Goal: Transaction & Acquisition: Purchase product/service

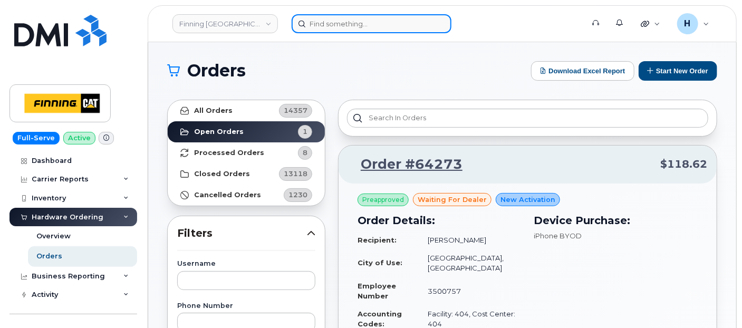
click at [371, 22] on input at bounding box center [372, 23] width 160 height 19
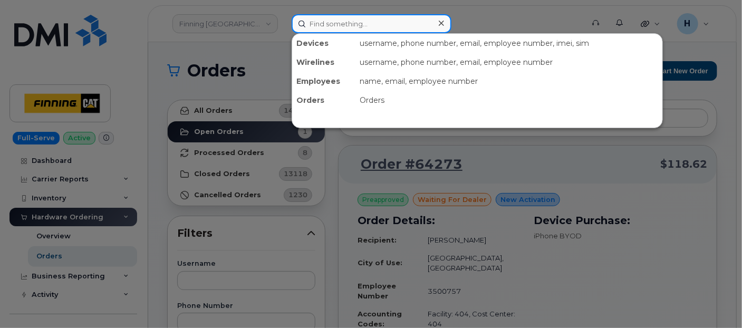
paste input "Matt Graham"
type input "Matt Graham"
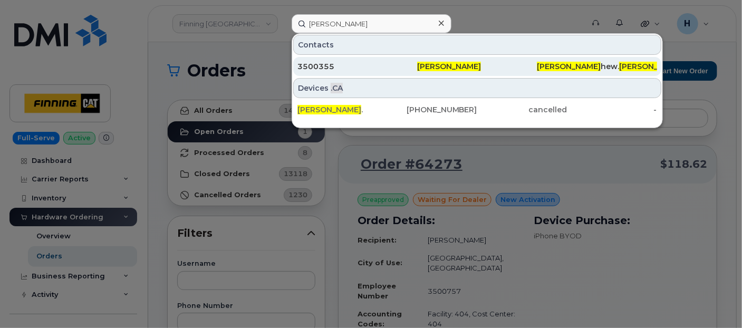
click at [319, 70] on div "3500355" at bounding box center [358, 66] width 120 height 11
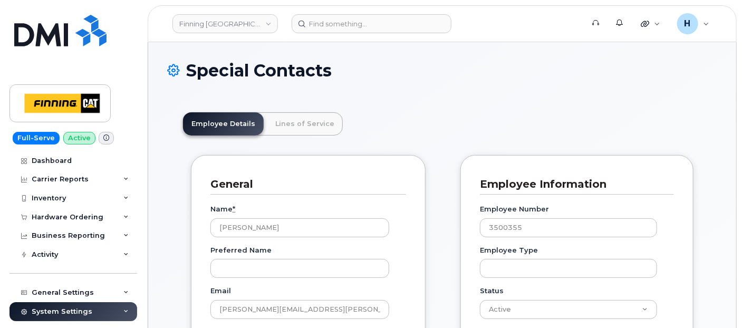
scroll to position [32, 0]
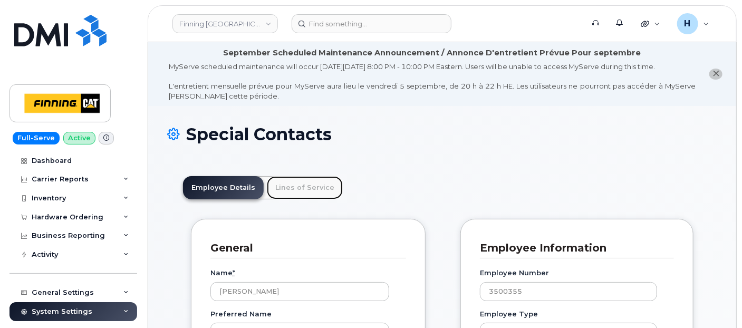
click at [304, 187] on link "Lines of Service" at bounding box center [305, 187] width 76 height 23
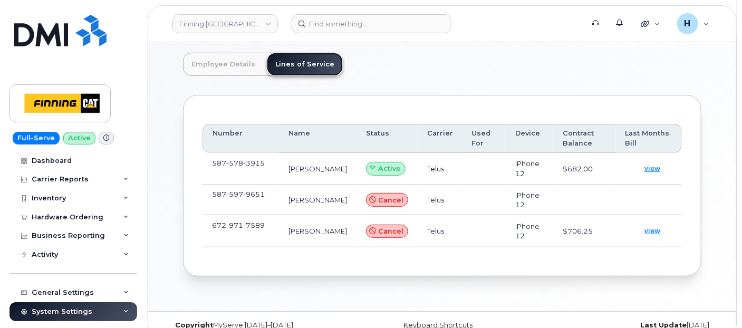
scroll to position [138, 0]
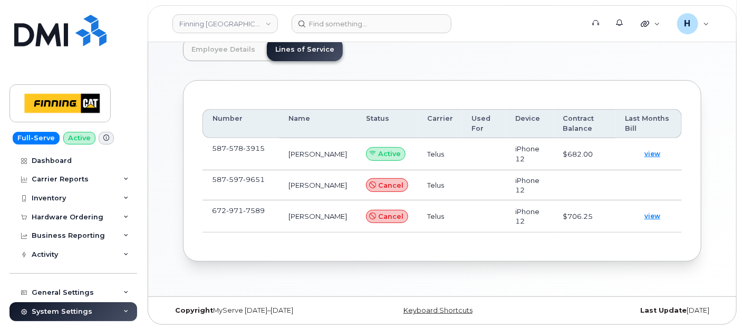
click at [241, 145] on span "578" at bounding box center [234, 148] width 17 height 8
drag, startPoint x: 205, startPoint y: 146, endPoint x: 270, endPoint y: 150, distance: 64.5
click at [270, 150] on td "587 578 3915" at bounding box center [241, 154] width 76 height 32
copy span "587 578 3915"
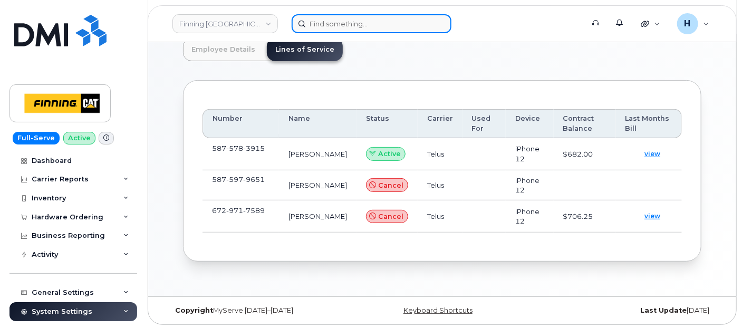
click at [371, 28] on input at bounding box center [372, 23] width 160 height 19
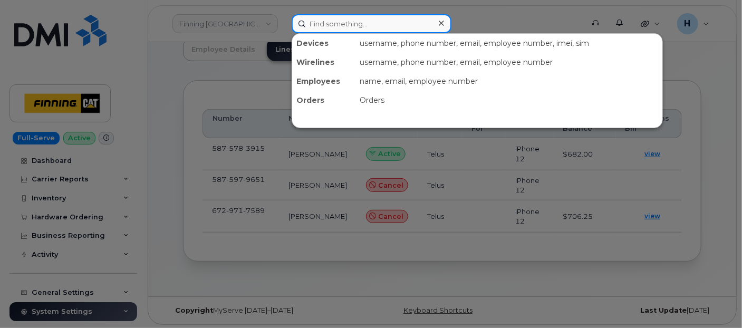
paste input "Chris Schwartz"
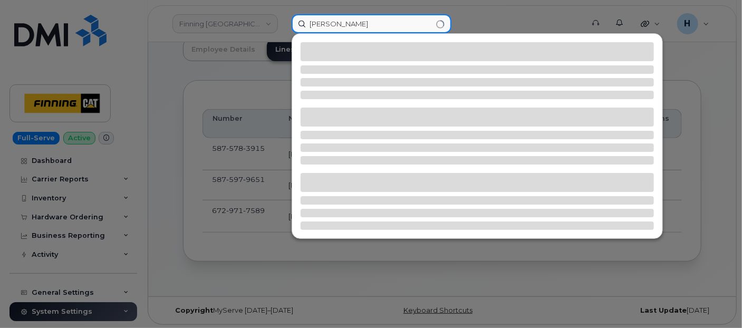
type input "Chris Schwartz"
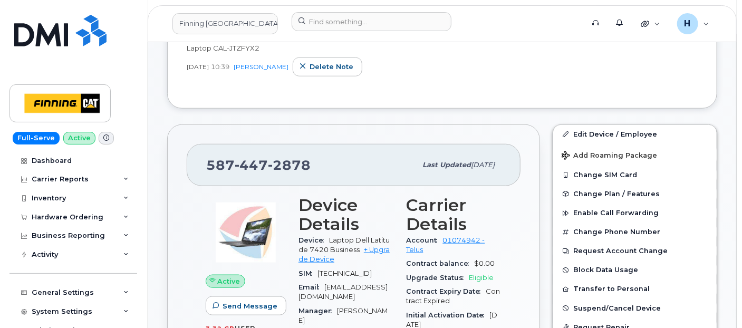
scroll to position [468, 0]
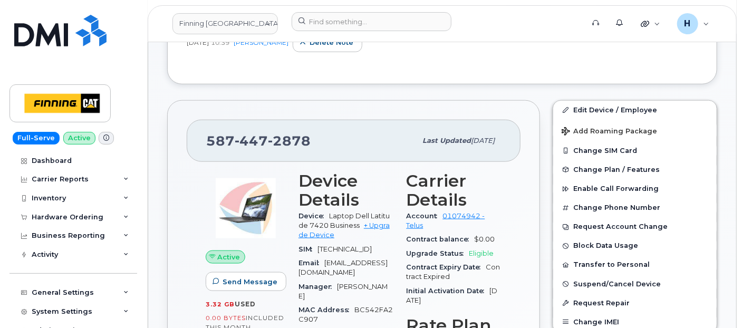
drag, startPoint x: 61, startPoint y: 215, endPoint x: 59, endPoint y: 239, distance: 24.4
click at [61, 216] on div "Hardware Ordering" at bounding box center [68, 217] width 72 height 8
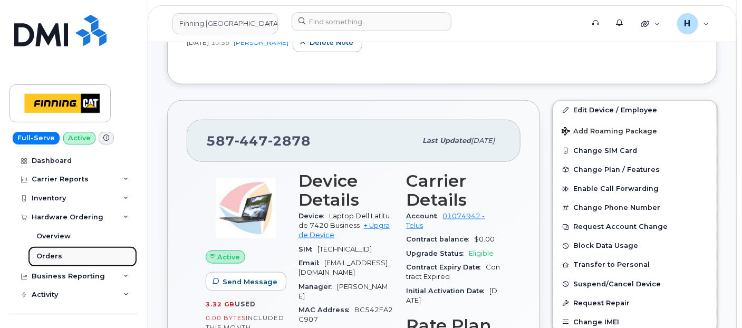
click at [56, 259] on div "Orders" at bounding box center [49, 256] width 26 height 9
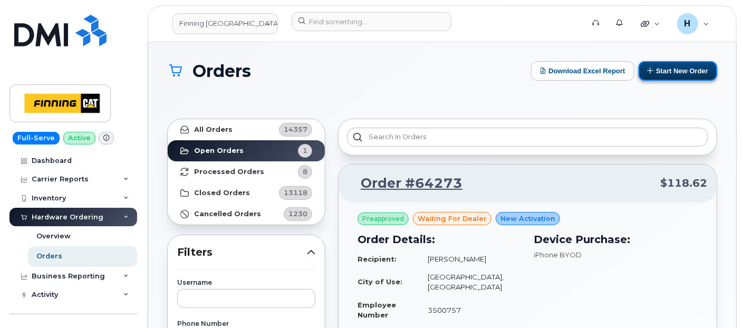
click at [662, 68] on button "Start New Order" at bounding box center [678, 71] width 79 height 20
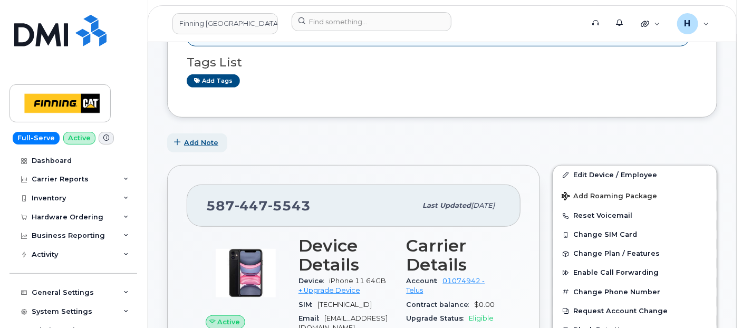
scroll to position [293, 0]
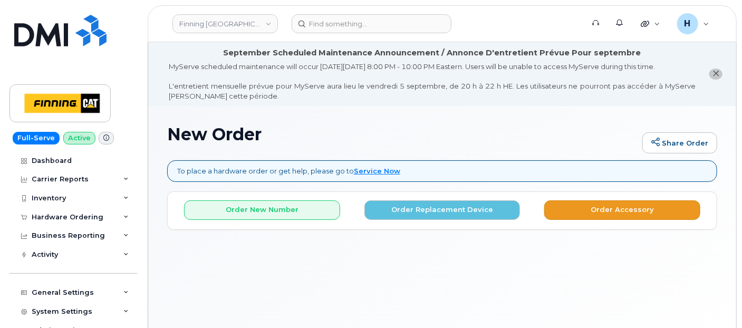
click at [560, 214] on div "New Order Share Order To place a hardware order or get help, please go to Servi…" at bounding box center [442, 234] width 588 height 257
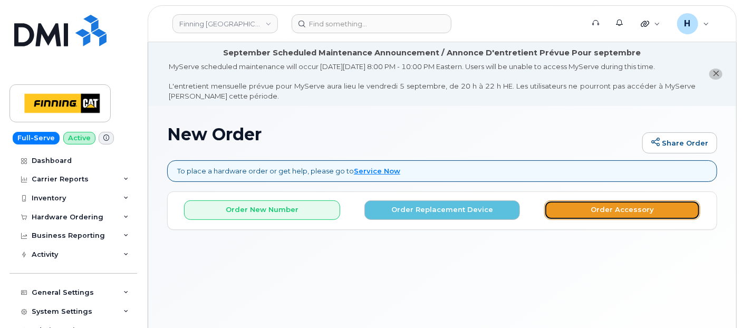
click at [560, 214] on button "Order Accessory" at bounding box center [622, 210] width 156 height 20
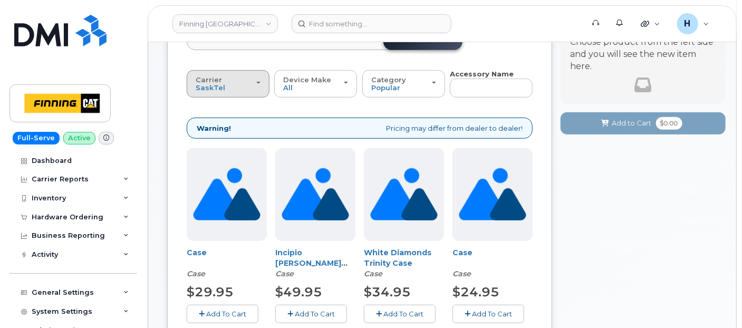
scroll to position [127, 0]
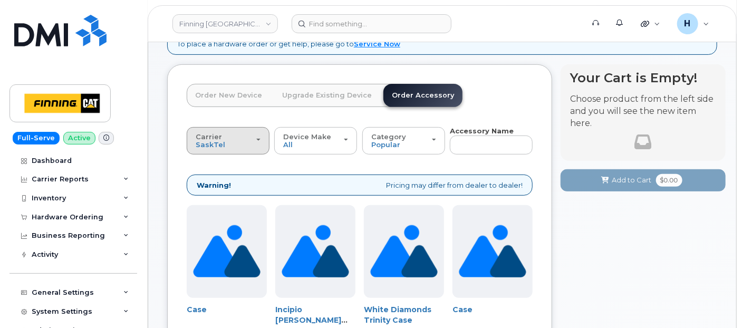
click at [242, 144] on div "Carrier SaskTel Telus" at bounding box center [228, 141] width 65 height 16
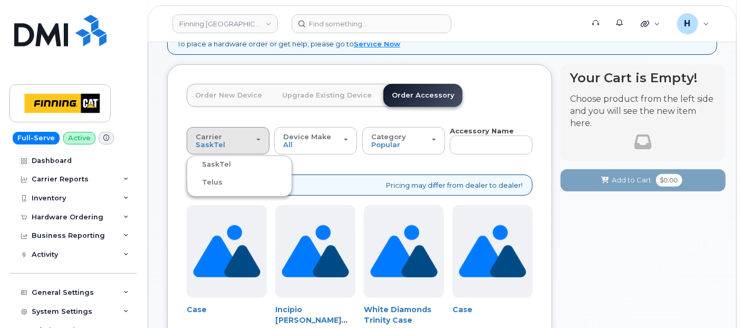
click at [227, 184] on div "Telus" at bounding box center [239, 182] width 100 height 13
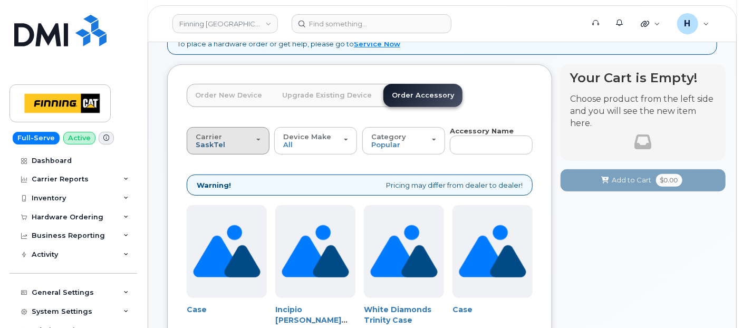
click at [208, 143] on span "SaskTel" at bounding box center [211, 144] width 30 height 8
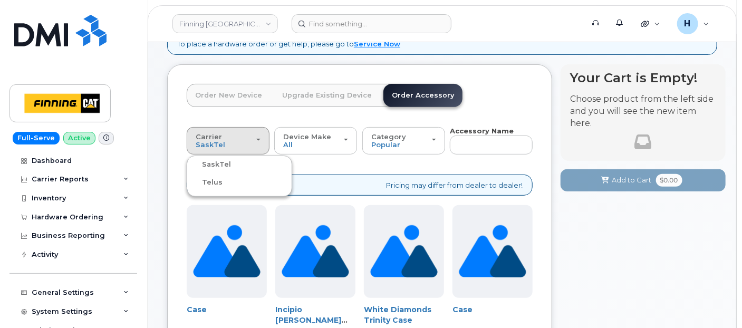
click at [201, 180] on label "Telus" at bounding box center [205, 182] width 33 height 13
click at [0, 0] on input "Telus" at bounding box center [0, 0] width 0 height 0
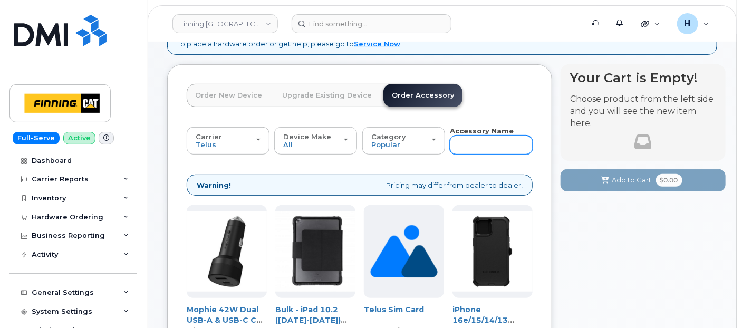
click at [462, 142] on input "text" at bounding box center [491, 145] width 83 height 19
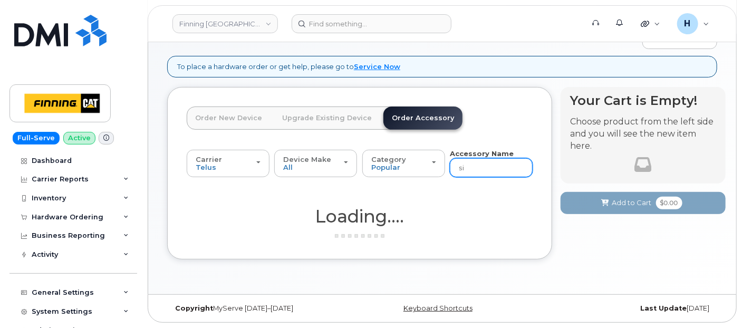
scroll to position [103, 0]
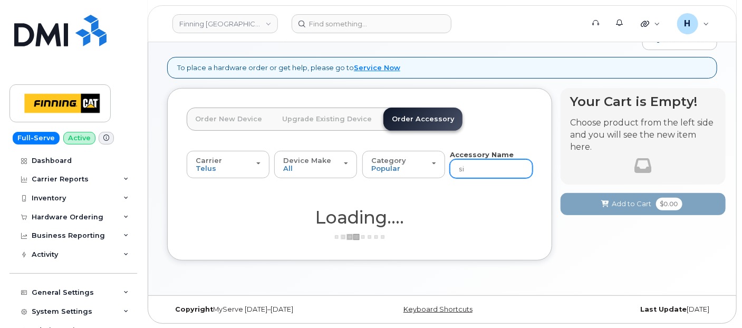
type input "sim"
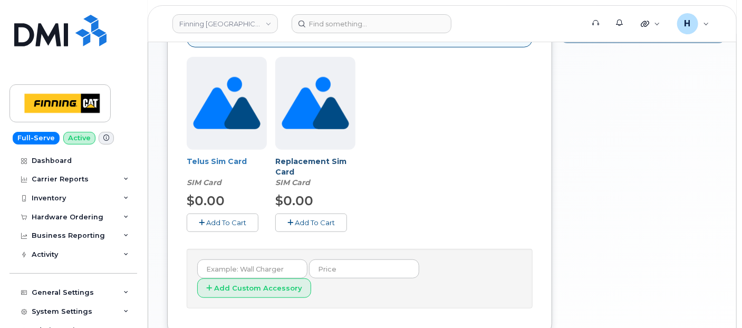
scroll to position [333, 0]
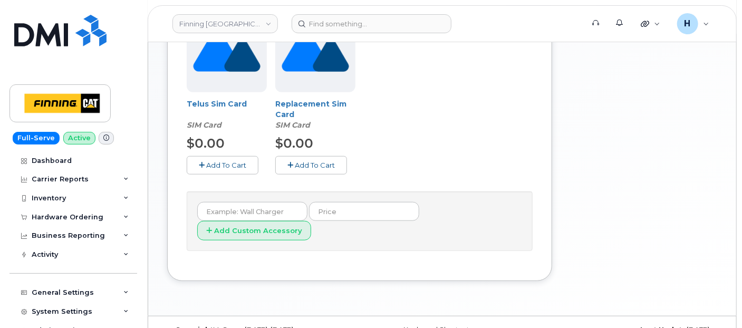
click at [232, 162] on span "Add To Cart" at bounding box center [226, 165] width 40 height 8
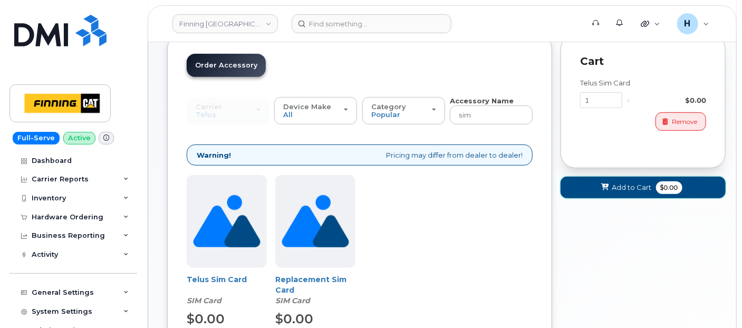
click at [593, 193] on button "Add to Cart $0.00" at bounding box center [643, 188] width 165 height 22
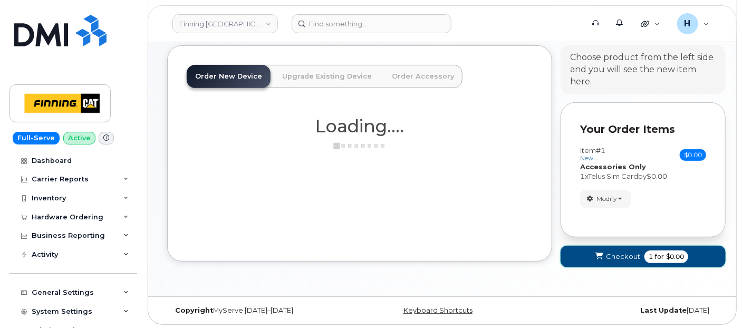
click at [569, 250] on button "Checkout 1 for $0.00" at bounding box center [643, 257] width 165 height 22
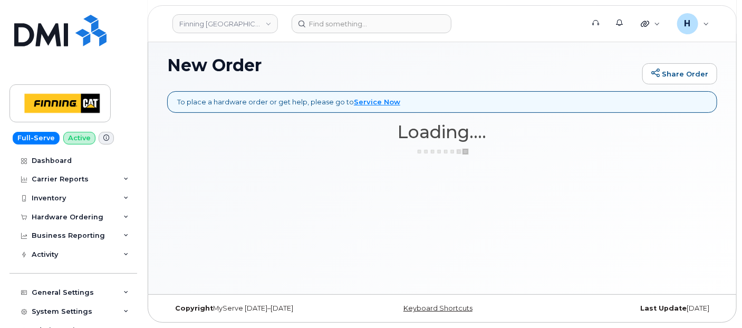
scroll to position [69, 0]
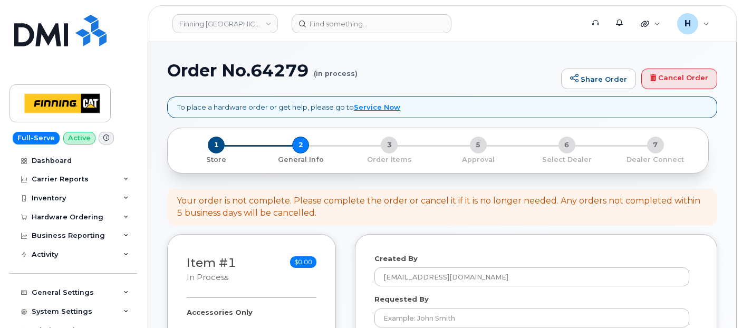
select select
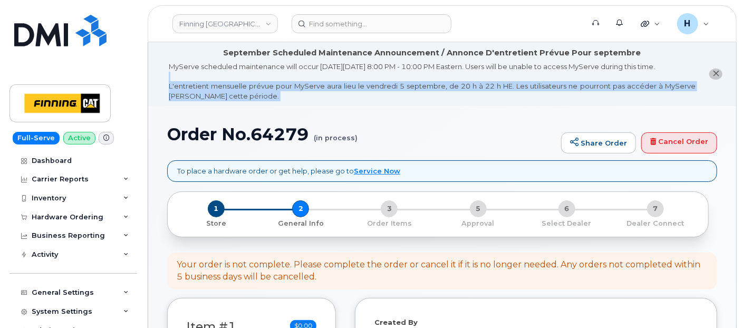
click at [168, 136] on h1 "Order No.64279 (in process)" at bounding box center [361, 134] width 389 height 18
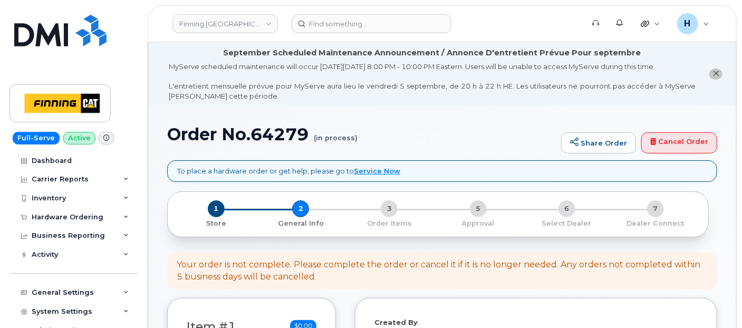
drag, startPoint x: 168, startPoint y: 136, endPoint x: 167, endPoint y: 143, distance: 7.0
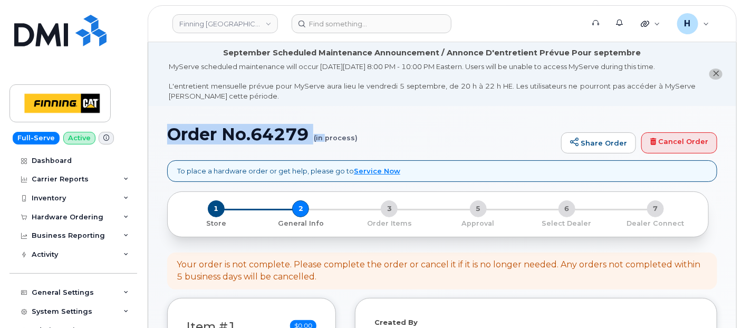
drag, startPoint x: 167, startPoint y: 132, endPoint x: 328, endPoint y: 140, distance: 161.1
click at [328, 140] on h1 "Order No.64279 (in process)" at bounding box center [361, 134] width 389 height 18
click at [328, 140] on small "(in process)" at bounding box center [336, 133] width 44 height 16
click at [316, 139] on small "(in process)" at bounding box center [336, 133] width 44 height 16
drag, startPoint x: 309, startPoint y: 135, endPoint x: 157, endPoint y: 136, distance: 151.9
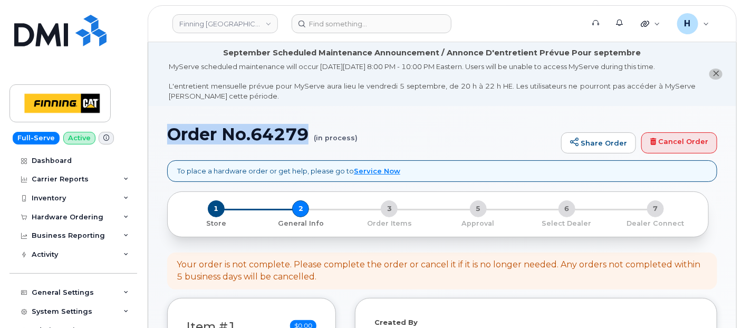
copy h1 "Order No.64279"
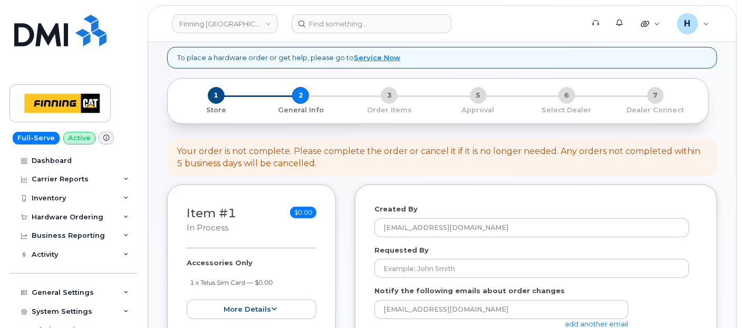
scroll to position [176, 0]
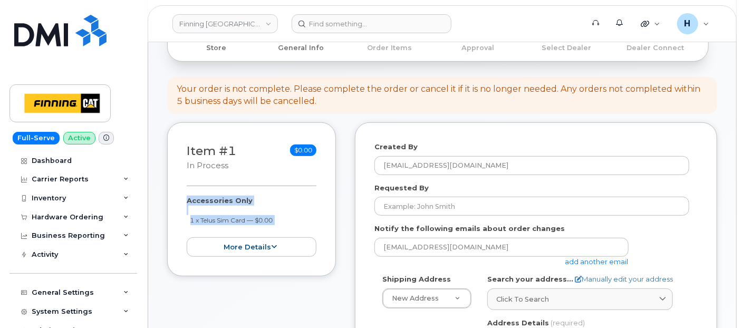
drag, startPoint x: 179, startPoint y: 197, endPoint x: 278, endPoint y: 231, distance: 104.3
click at [278, 231] on div "Item #1 in process $0.00 Accessories Only 1 x Telus Sim Card — $0.00 more detai…" at bounding box center [251, 199] width 169 height 154
copy div "Accessories Only 1 x Telus Sim Card — $0.00 more details Request Accessories On…"
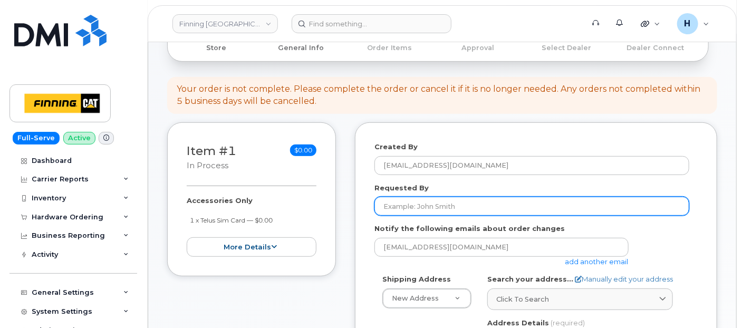
click at [416, 205] on input "Requested By" at bounding box center [532, 206] width 315 height 19
paste input "RITM0489075"
type input "RITM0489075"
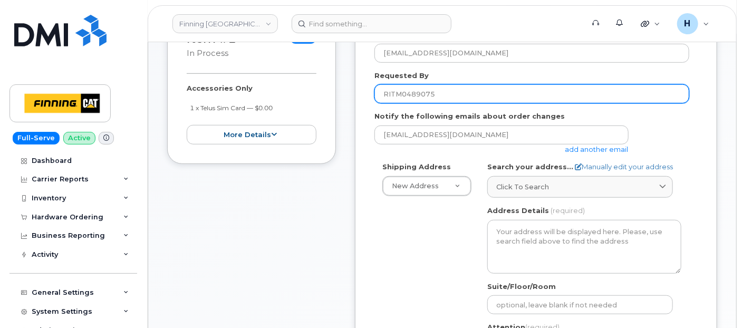
scroll to position [293, 0]
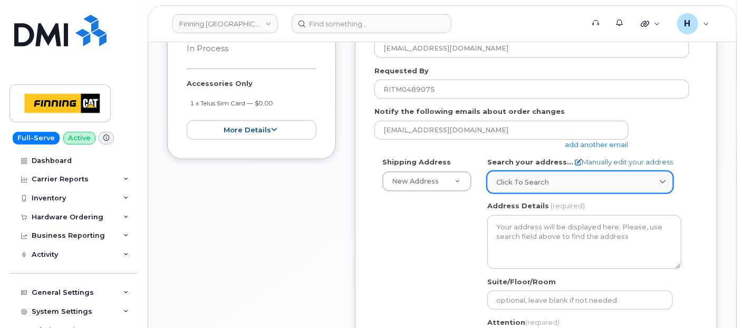
click at [540, 184] on span "Click to search" at bounding box center [522, 182] width 53 height 10
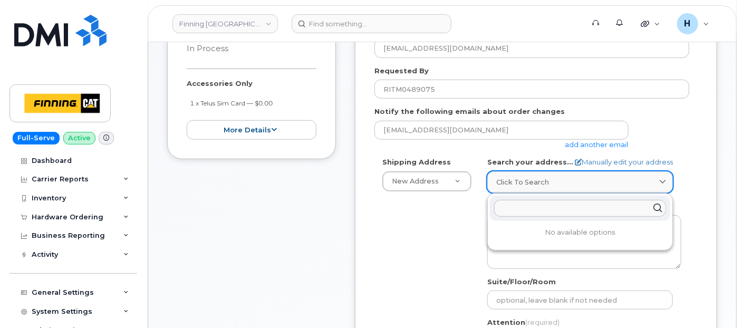
paste input "7550 Edgar Industrial Drive"
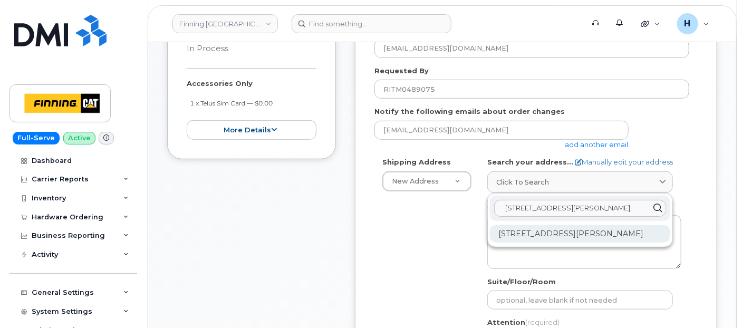
type input "7550 Edgar Industrial Drive"
drag, startPoint x: 553, startPoint y: 233, endPoint x: 334, endPoint y: 22, distance: 304.1
click at [553, 233] on div "7550 Edgar Industrial Dr Red Deer AB T4P 3R2" at bounding box center [580, 233] width 180 height 17
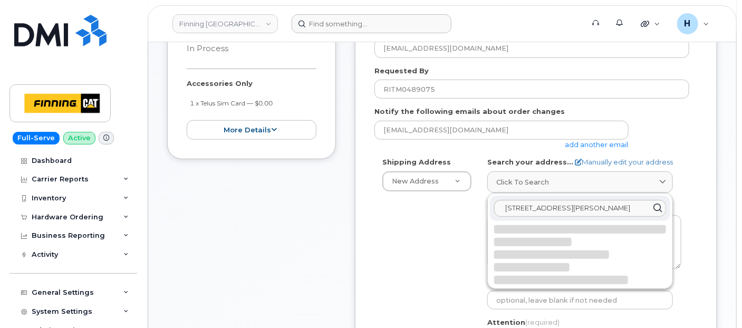
select select
type textarea "7550 Edgar Industrial Dr RED DEER AB T4P 3R2 CANADA"
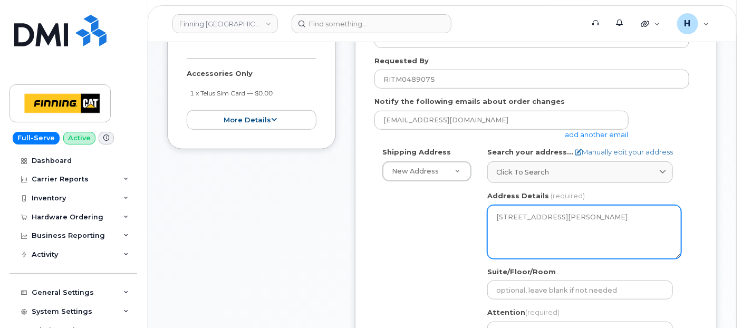
scroll to position [468, 0]
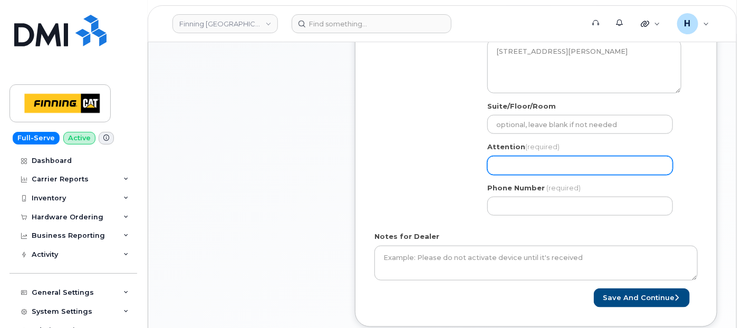
click at [511, 169] on input "Attention (required)" at bounding box center [580, 165] width 186 height 19
paste input "[PERSON_NAME]"
select select
type input "[PERSON_NAME]"
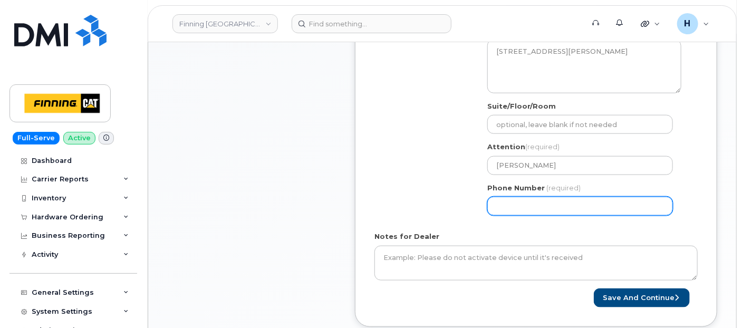
drag, startPoint x: 503, startPoint y: 200, endPoint x: 308, endPoint y: 205, distance: 195.8
click at [503, 200] on input "Phone Number" at bounding box center [580, 206] width 186 height 19
paste input "4033471106"
select select
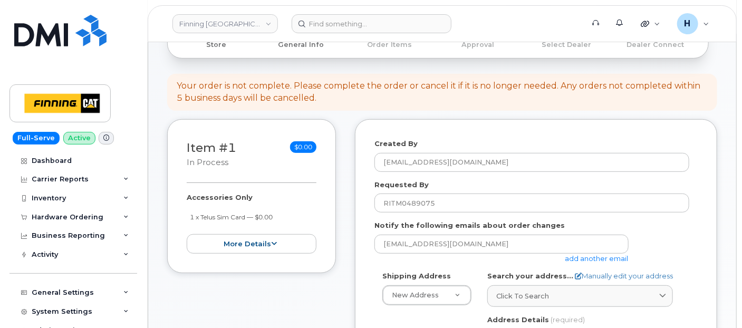
scroll to position [176, 0]
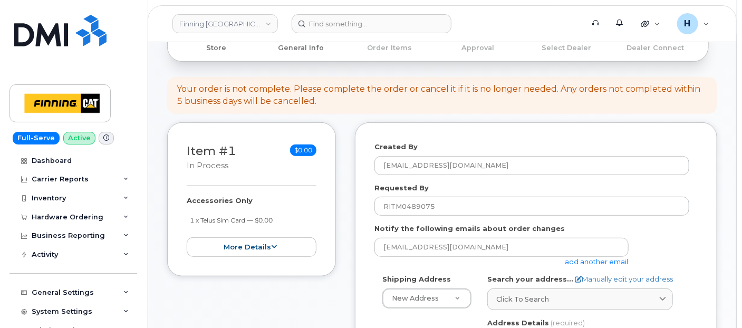
type input "4033471106"
drag, startPoint x: 181, startPoint y: 196, endPoint x: 273, endPoint y: 217, distance: 94.1
click at [273, 217] on div "Item #1 in process $0.00 Accessories Only 1 x Telus Sim Card — $0.00 more detai…" at bounding box center [251, 199] width 169 height 154
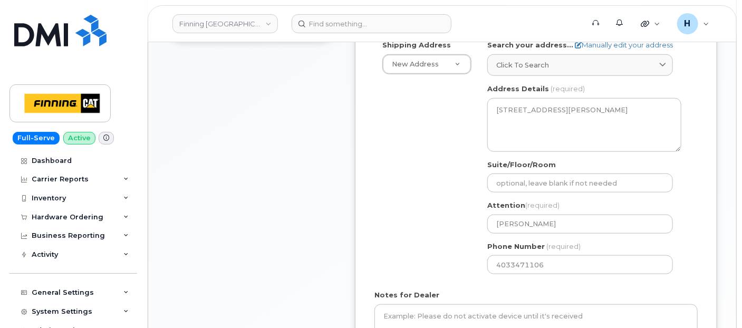
scroll to position [528, 0]
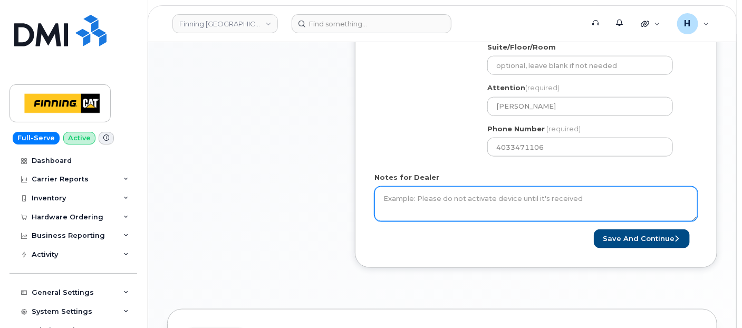
click at [414, 195] on textarea "Notes for Dealer" at bounding box center [536, 204] width 323 height 35
paste textarea "Accessories Only 1 x Telus Sim Card — $0.00 SIM: 8912230102357627359----Inactive"
type textarea "Accessories Only 1 x Telus Sim Card — $0.00 SIM: [TECHNICAL_ID]----Inactive Pur…"
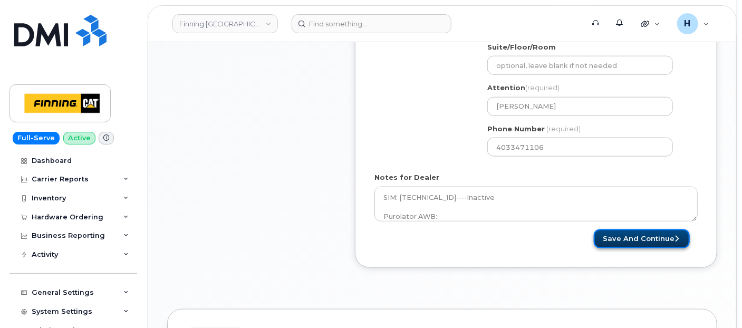
click at [606, 232] on button "Save and Continue" at bounding box center [642, 239] width 96 height 20
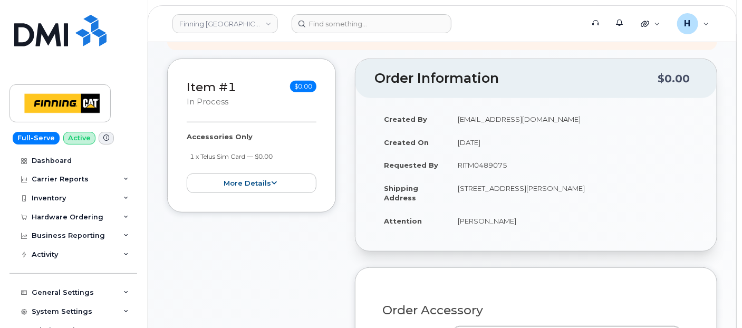
scroll to position [357, 0]
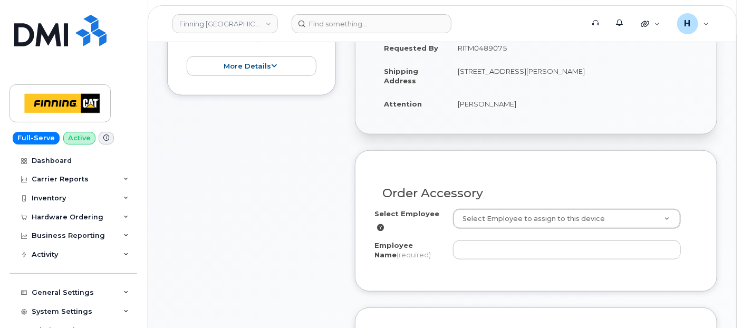
drag, startPoint x: 448, startPoint y: 104, endPoint x: 539, endPoint y: 105, distance: 90.2
click at [539, 105] on td "[PERSON_NAME]" at bounding box center [573, 103] width 250 height 23
copy td "[PERSON_NAME]"
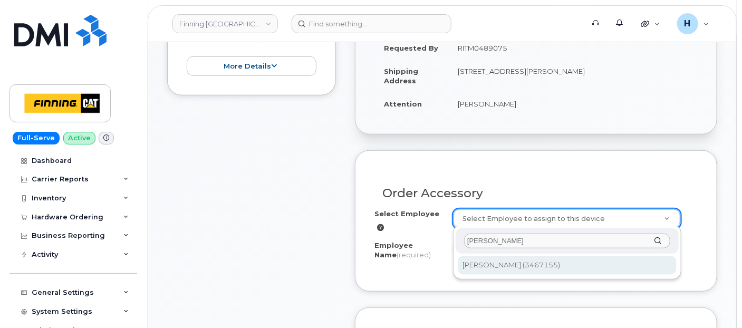
type input "[PERSON_NAME]"
type input "55538"
type input "[PERSON_NAME]"
select select "D30"
select select "CSMAAAA"
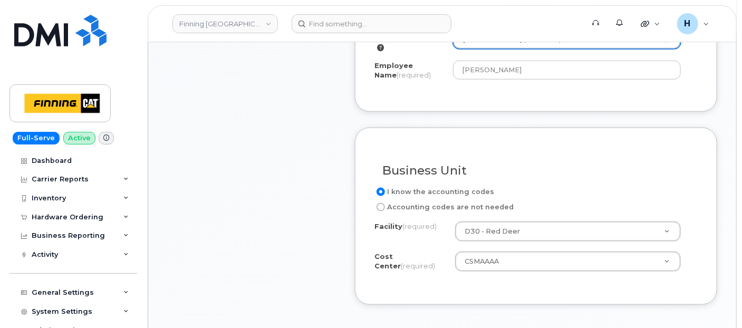
scroll to position [591, 0]
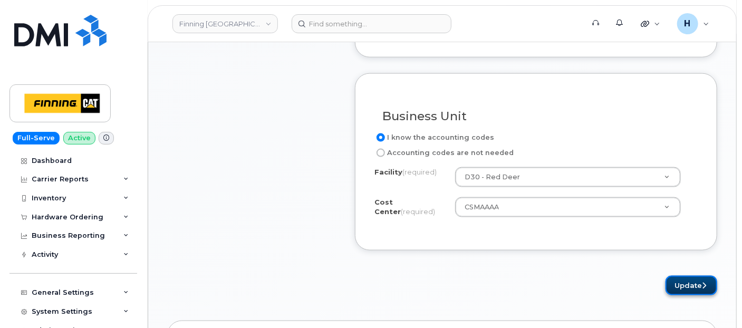
click at [674, 282] on button "Update" at bounding box center [692, 286] width 52 height 20
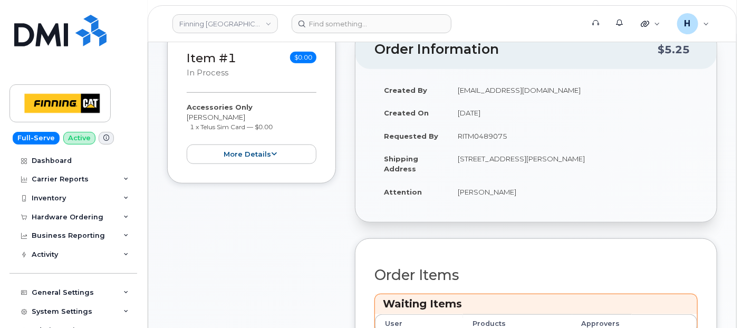
scroll to position [410, 0]
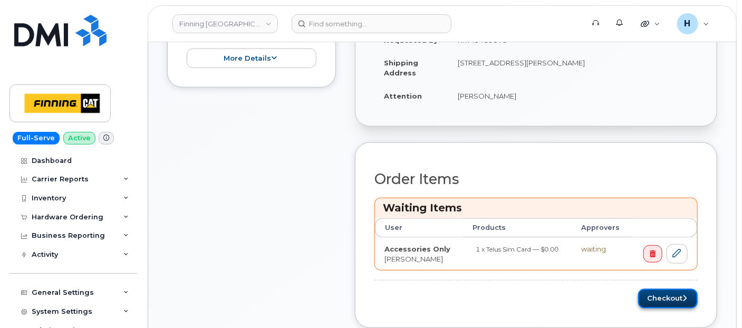
click at [656, 291] on button "Checkout" at bounding box center [668, 299] width 60 height 20
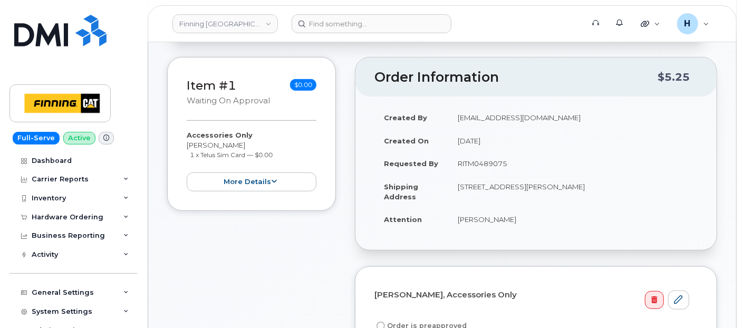
scroll to position [234, 0]
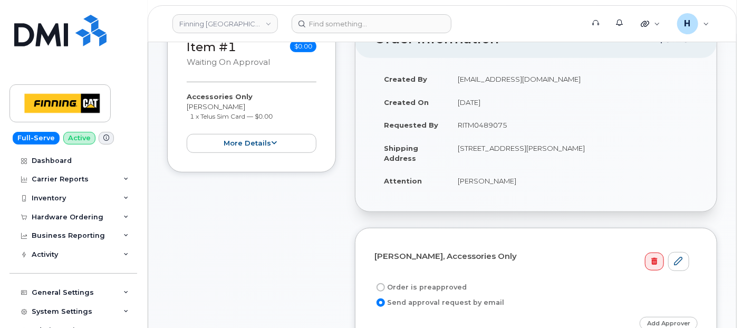
click at [423, 282] on label "Order is preapproved" at bounding box center [421, 287] width 92 height 13
click at [385, 283] on input "Order is preapproved" at bounding box center [381, 287] width 8 height 8
radio input "true"
drag, startPoint x: 449, startPoint y: 114, endPoint x: 559, endPoint y: 129, distance: 110.7
click at [559, 129] on td "RITM0489075" at bounding box center [573, 124] width 250 height 23
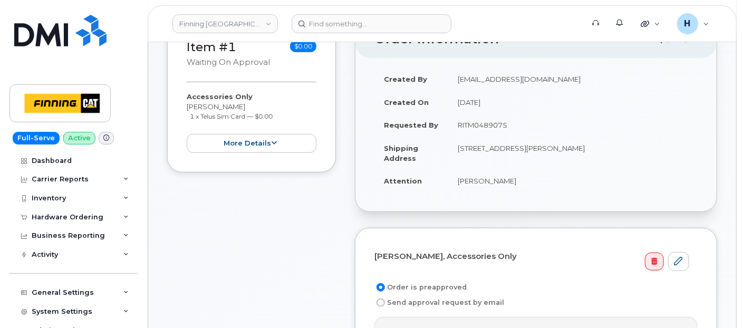
copy td "RITM0489075"
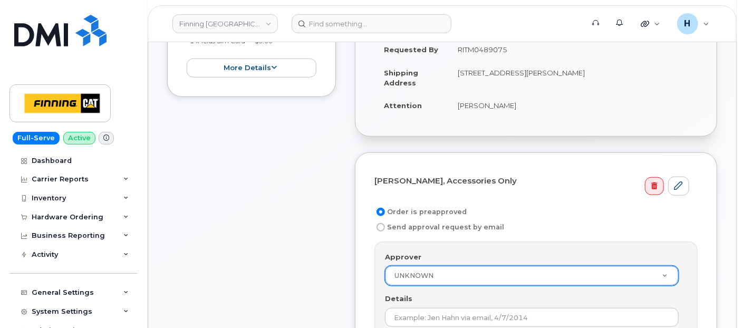
scroll to position [351, 0]
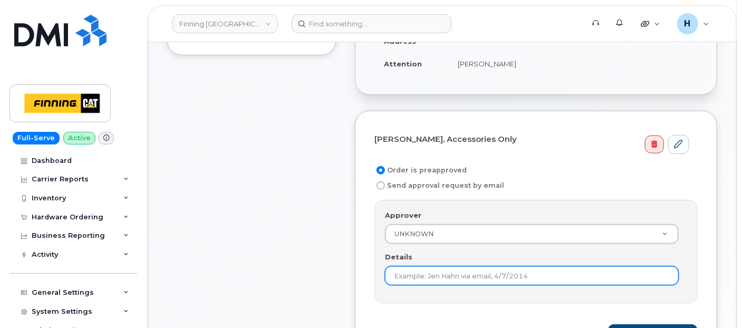
click at [396, 266] on input "Details" at bounding box center [532, 275] width 294 height 19
paste input "RITM0489075"
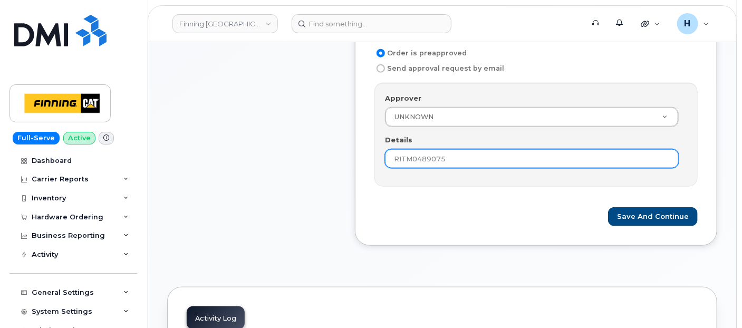
scroll to position [468, 0]
type input "RITM0489075"
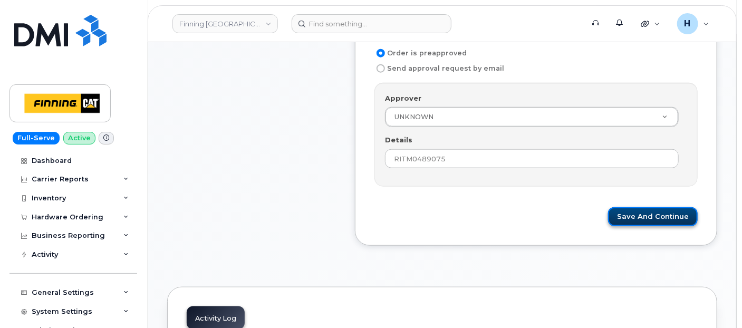
click at [648, 215] on button "Save and Continue" at bounding box center [653, 217] width 90 height 20
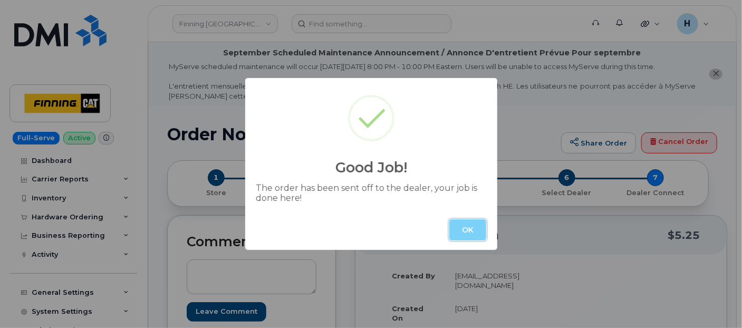
drag, startPoint x: 455, startPoint y: 229, endPoint x: 422, endPoint y: 229, distance: 32.7
click at [455, 229] on button "OK" at bounding box center [467, 229] width 37 height 21
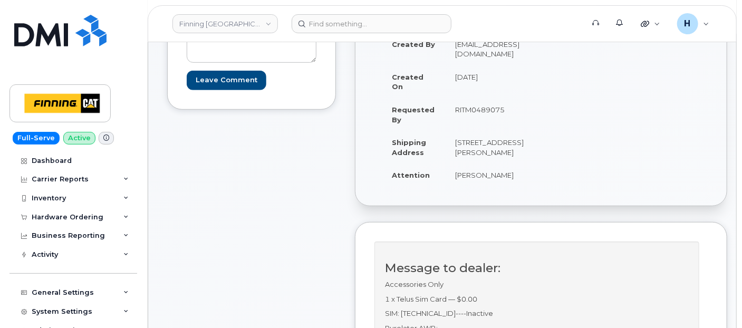
scroll to position [234, 0]
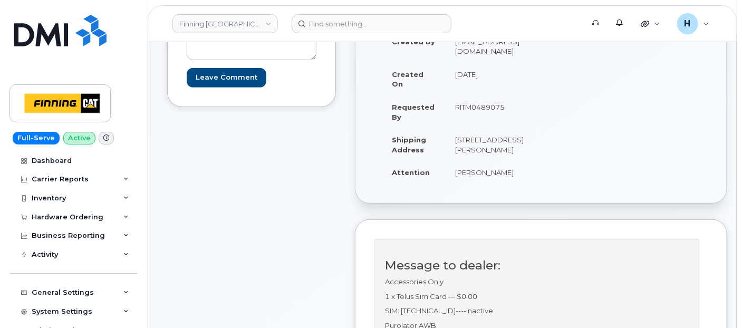
drag, startPoint x: 484, startPoint y: 158, endPoint x: 514, endPoint y: 158, distance: 30.1
click at [514, 158] on td "[STREET_ADDRESS][PERSON_NAME]" at bounding box center [490, 144] width 88 height 33
copy td "T4P 3R2"
drag, startPoint x: 451, startPoint y: 136, endPoint x: 468, endPoint y: 138, distance: 17.5
click at [468, 138] on td "[STREET_ADDRESS][PERSON_NAME]" at bounding box center [490, 144] width 88 height 33
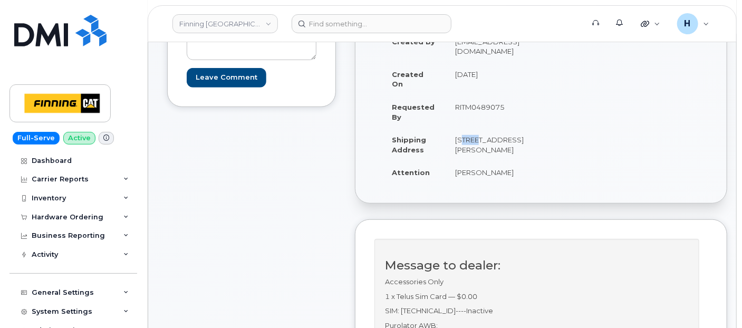
copy td "7550"
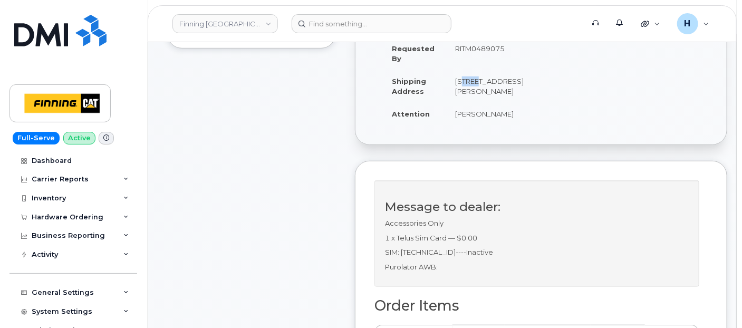
scroll to position [0, 0]
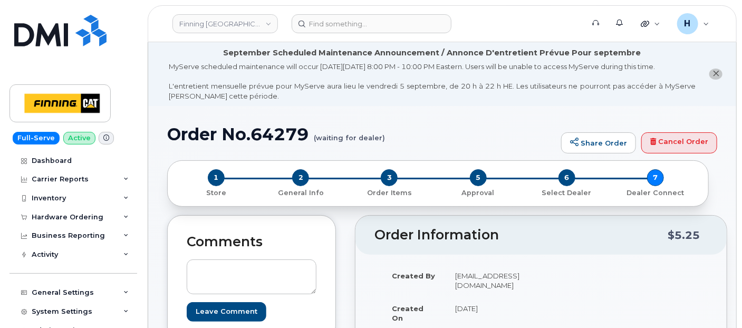
click at [276, 137] on h1 "Order No.64279 (waiting for dealer)" at bounding box center [361, 134] width 389 height 18
copy h1 "64279"
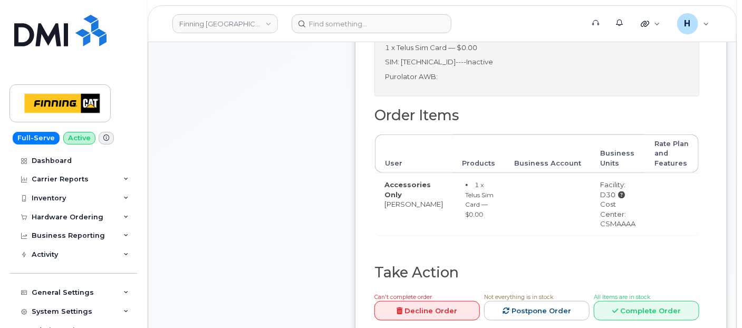
scroll to position [528, 0]
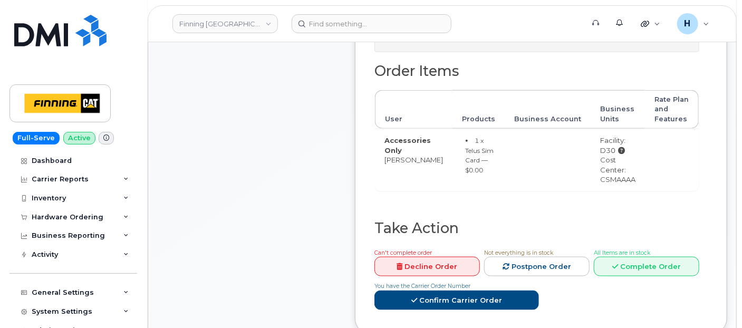
drag, startPoint x: 586, startPoint y: 202, endPoint x: 619, endPoint y: 203, distance: 33.8
click at [619, 191] on td "Facility: D30 Cost Center: CSMAAAA" at bounding box center [618, 160] width 54 height 62
copy div "CSMAAAA"
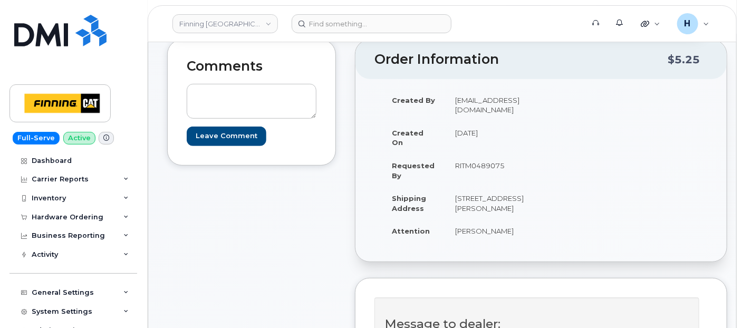
scroll to position [0, 0]
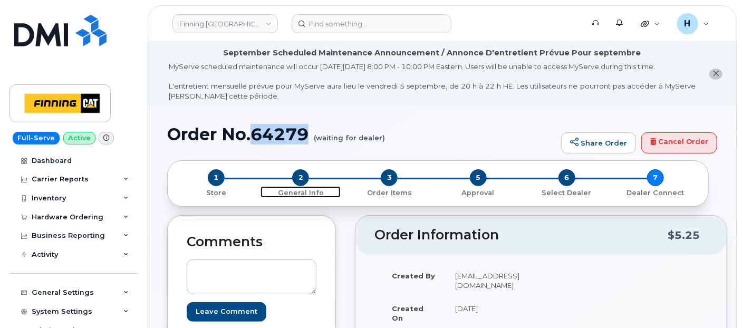
drag, startPoint x: 298, startPoint y: 180, endPoint x: 254, endPoint y: 5, distance: 180.5
click at [298, 180] on span "2" at bounding box center [300, 177] width 17 height 17
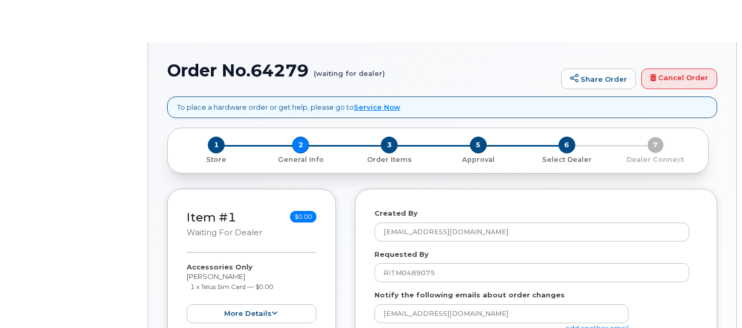
select select
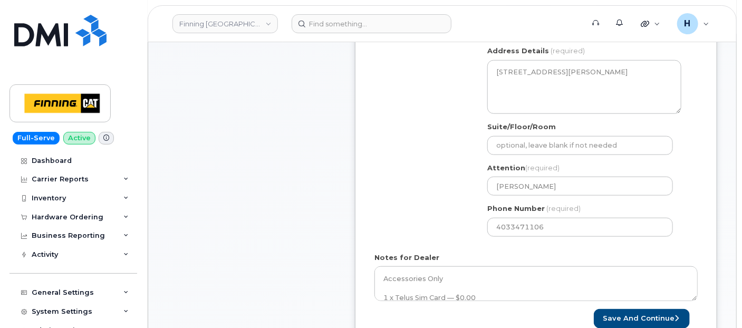
scroll to position [528, 0]
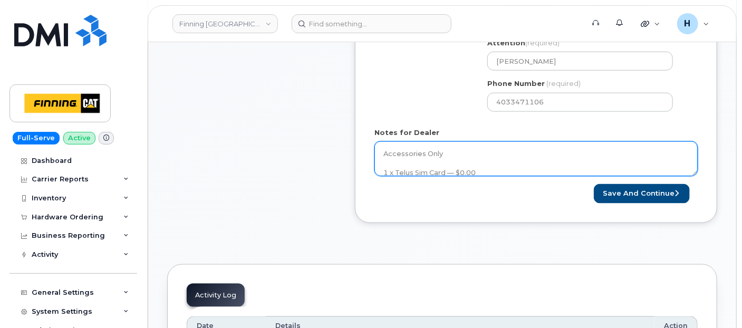
click at [454, 170] on textarea "Accessories Only 1 x Telus Sim Card — $0.00 SIM: [TECHNICAL_ID]----Inactive Pur…" at bounding box center [536, 158] width 323 height 35
paste textarea "335650971096"
type textarea "Accessories Only 1 x Telus Sim Card — $0.00 SIM: 8912230102357627359----Inactiv…"
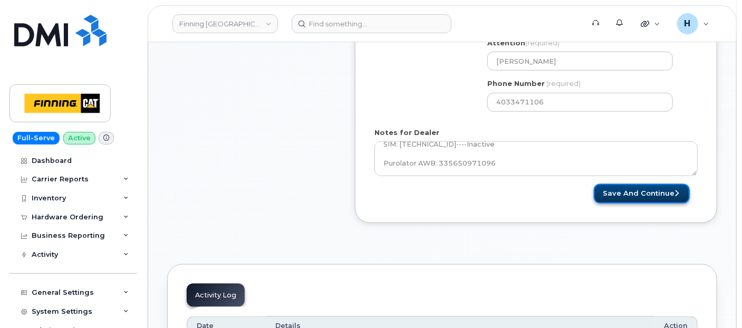
click at [610, 187] on button "Save and Continue" at bounding box center [642, 194] width 96 height 20
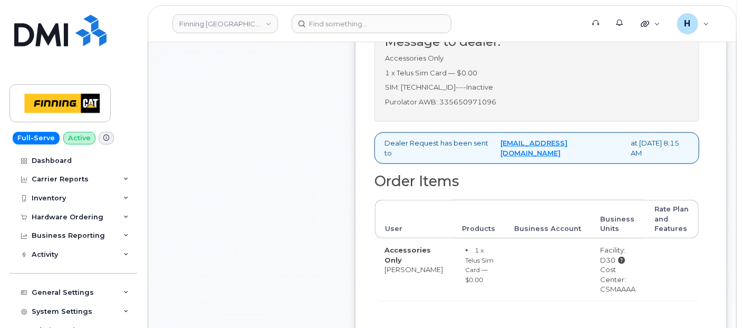
scroll to position [468, 0]
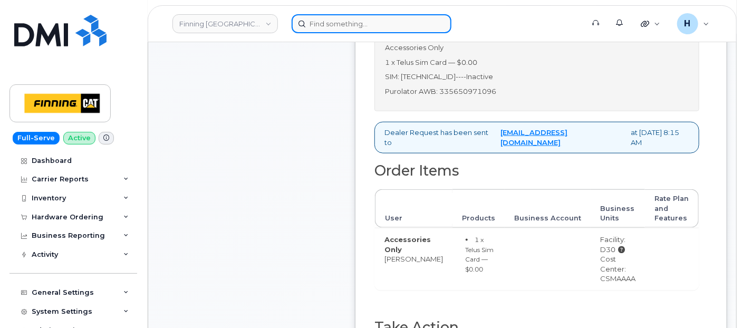
click at [324, 32] on div at bounding box center [434, 23] width 285 height 19
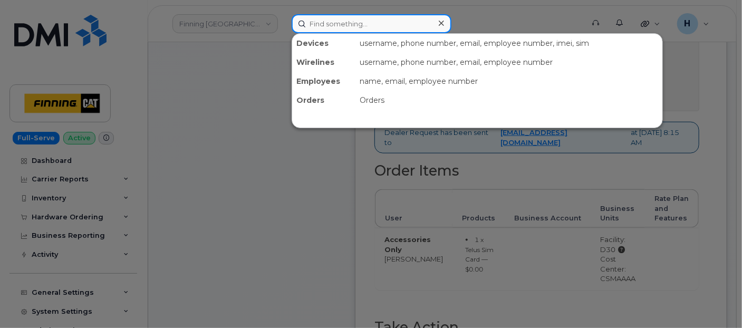
paste input "[PERSON_NAME]"
type input "[PERSON_NAME]"
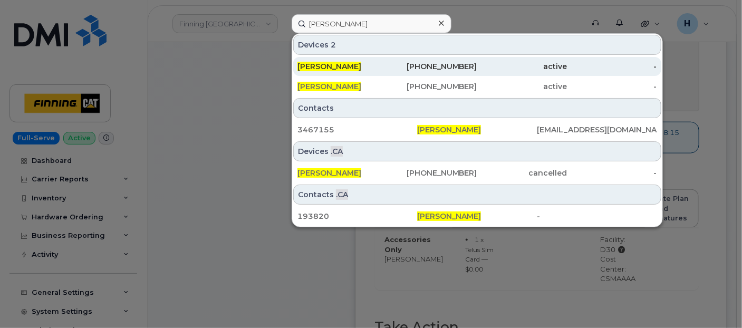
click at [324, 69] on span "[PERSON_NAME]" at bounding box center [330, 66] width 64 height 9
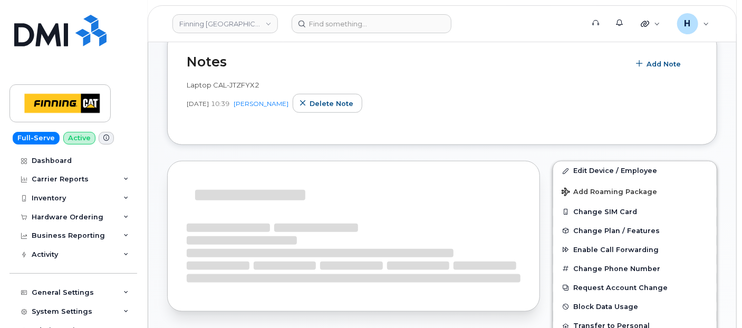
scroll to position [528, 0]
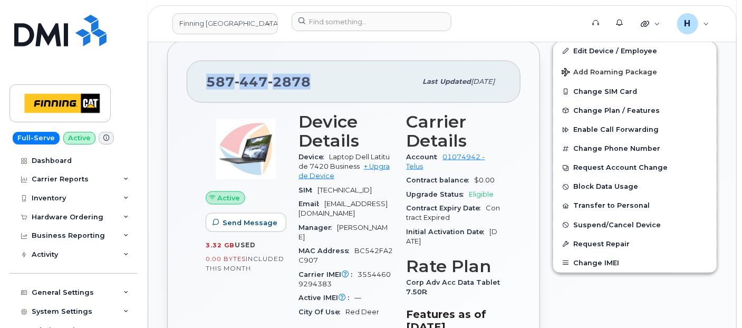
drag, startPoint x: 313, startPoint y: 81, endPoint x: 202, endPoint y: 89, distance: 111.1
click at [202, 89] on div "587 447 2878 Last updated Aug 05, 2025" at bounding box center [354, 82] width 334 height 42
copy span "587 447 2878"
click at [41, 217] on div "Hardware Ordering" at bounding box center [68, 217] width 72 height 8
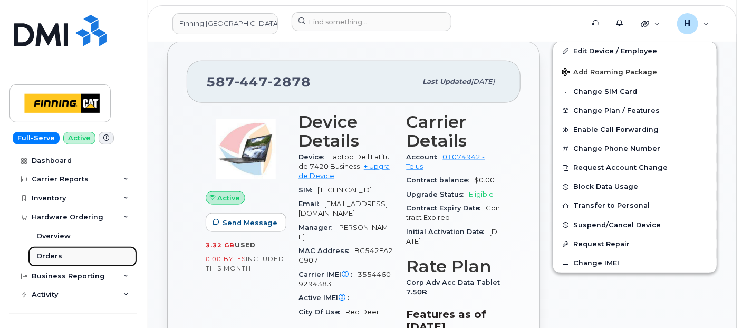
click at [37, 258] on div "Orders" at bounding box center [49, 256] width 26 height 9
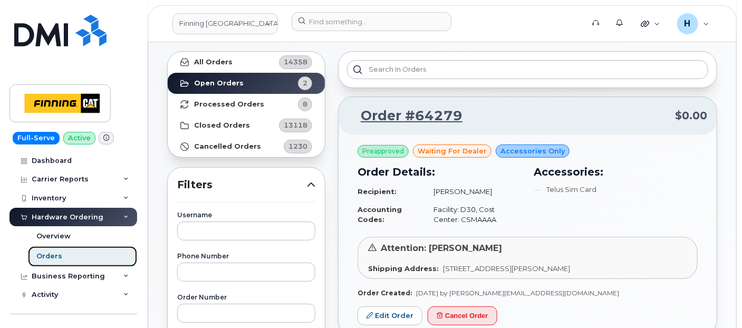
scroll to position [176, 0]
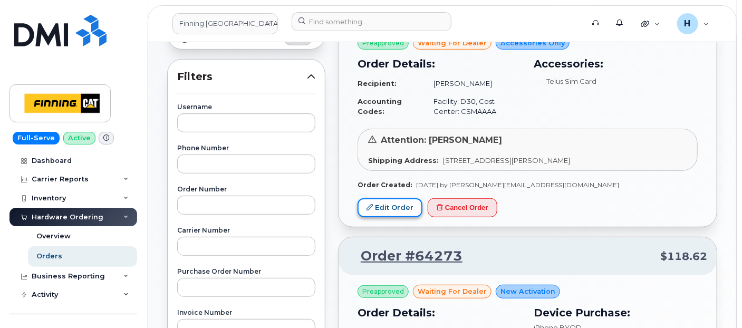
click at [406, 202] on link "Edit Order" at bounding box center [390, 208] width 65 height 20
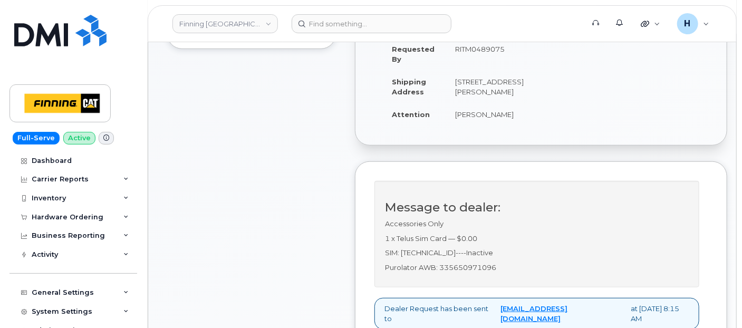
scroll to position [293, 0]
click at [464, 272] on p "Purolator AWB: 335650971096" at bounding box center [537, 267] width 304 height 10
copy p "335650971096"
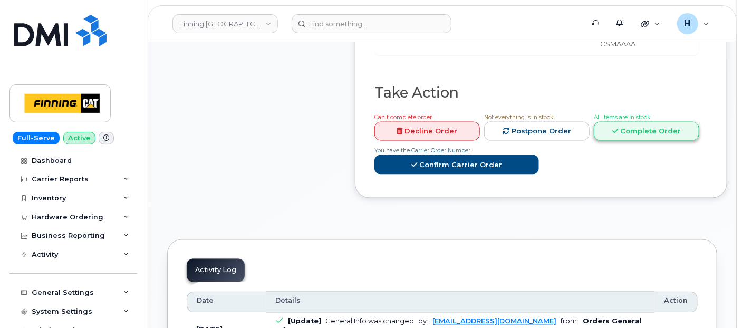
click at [612, 141] on link "Complete Order" at bounding box center [647, 132] width 106 height 20
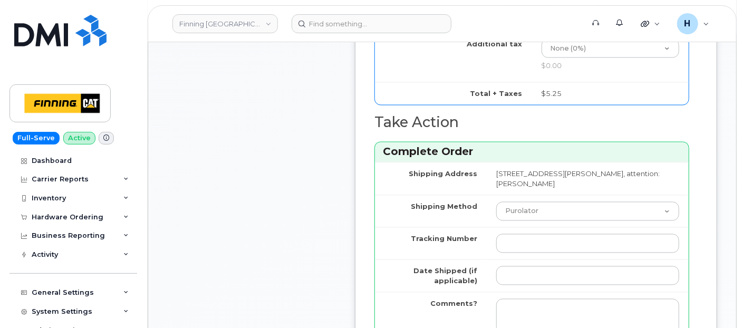
scroll to position [937, 0]
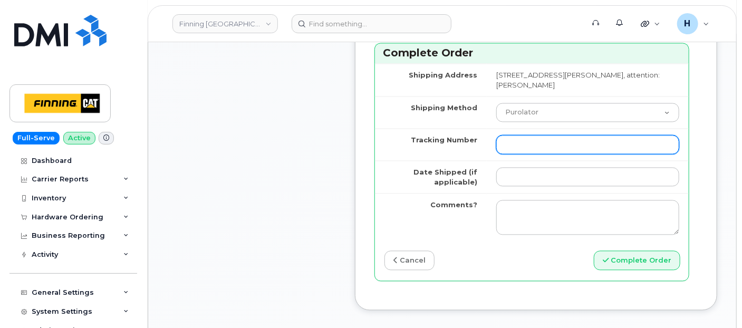
click at [518, 154] on input "Tracking Number" at bounding box center [587, 144] width 183 height 19
paste input "335650971096"
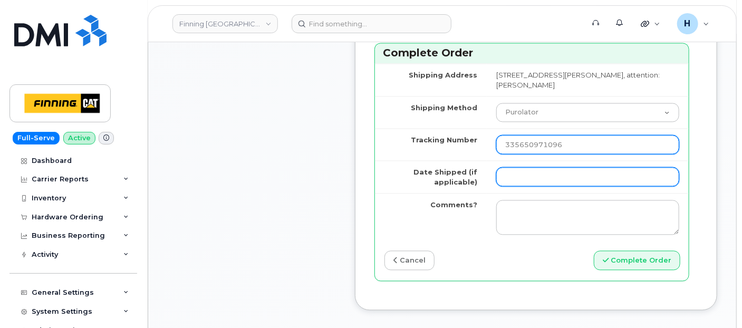
type input "335650971096"
click at [497, 186] on input "Date Shipped (if applicable)" at bounding box center [587, 176] width 183 height 19
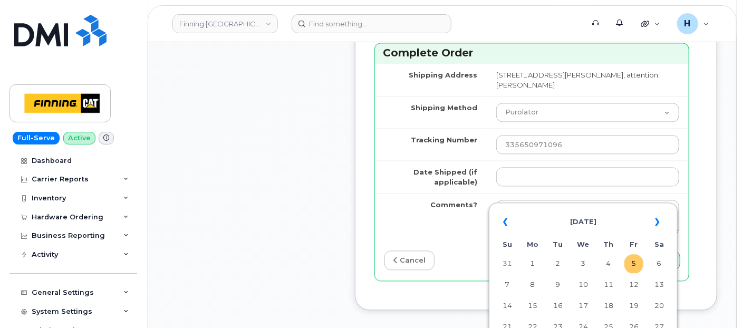
click at [631, 264] on td "5" at bounding box center [634, 263] width 19 height 19
type input "[DATE]"
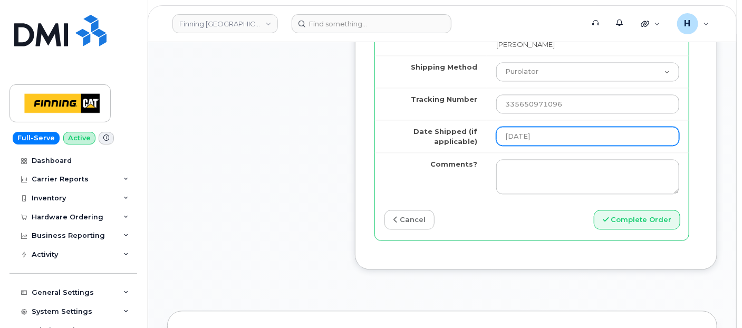
scroll to position [996, 0]
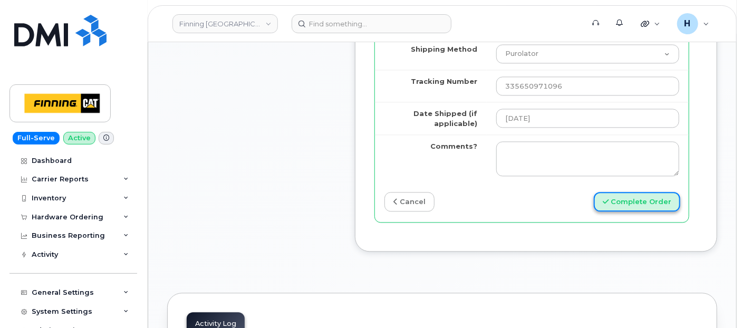
click at [621, 212] on button "Complete Order" at bounding box center [637, 202] width 87 height 20
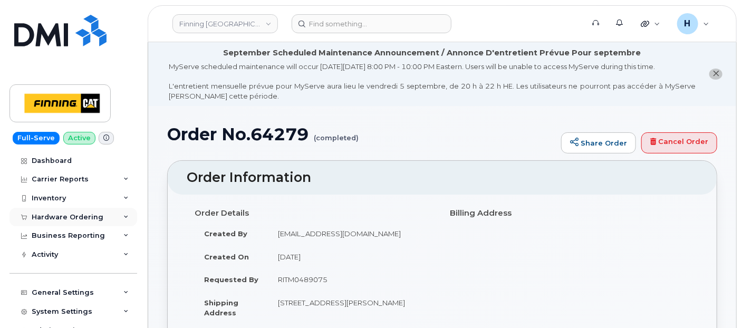
click at [74, 220] on div "Hardware Ordering" at bounding box center [68, 217] width 72 height 8
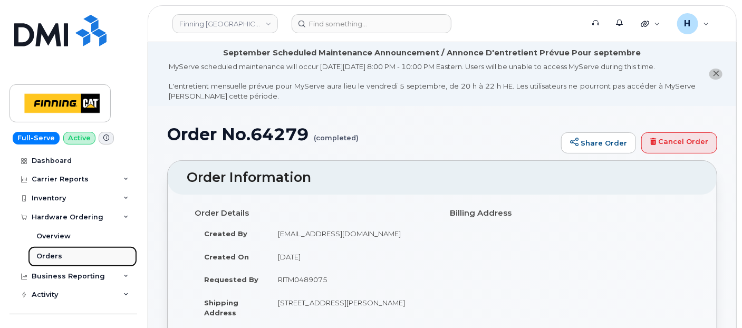
click at [75, 257] on link "Orders" at bounding box center [82, 256] width 109 height 20
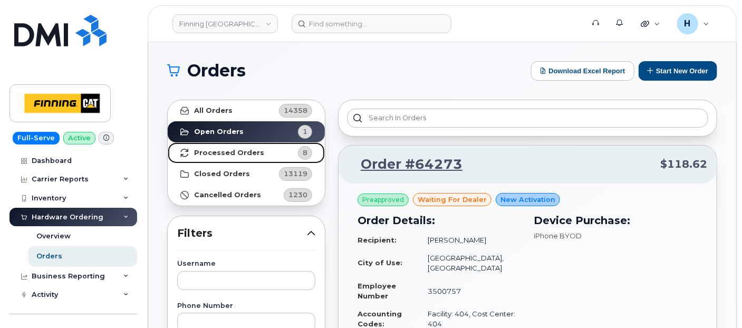
click at [240, 154] on strong "Processed Orders" at bounding box center [229, 153] width 70 height 8
